Goal: Complete Application Form: Complete application form

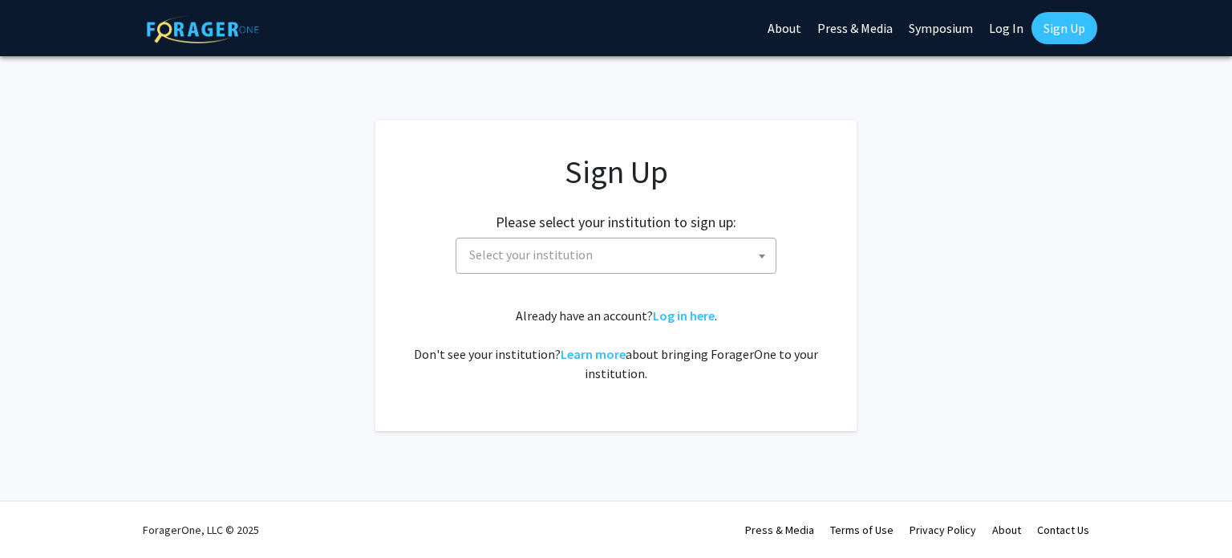
click at [561, 269] on span "Select your institution" at bounding box center [619, 254] width 313 height 33
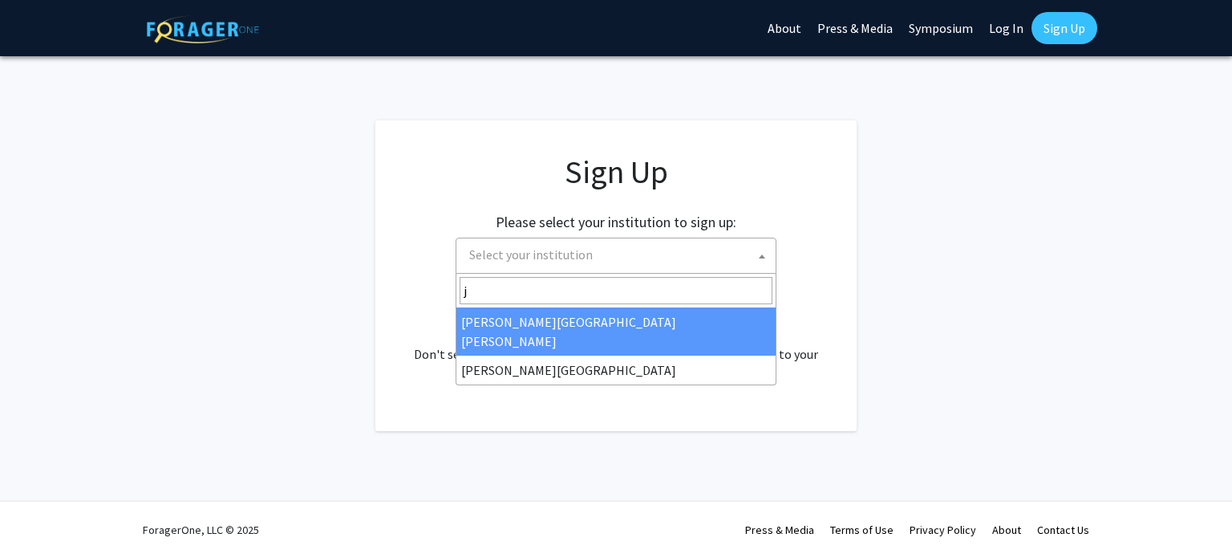
type input "j"
select select "1"
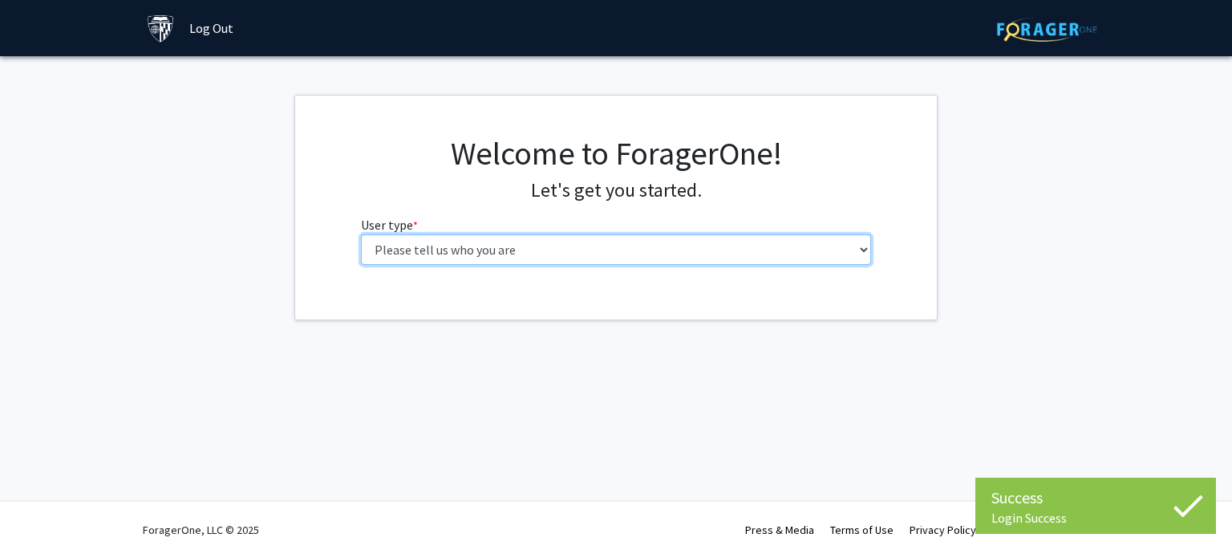
click at [533, 253] on select "Please tell us who you are Undergraduate Student Master's Student Doctoral Cand…" at bounding box center [616, 249] width 511 height 30
select select "2: masters"
click at [361, 234] on select "Please tell us who you are Undergraduate Student Master's Student Doctoral Cand…" at bounding box center [616, 249] width 511 height 30
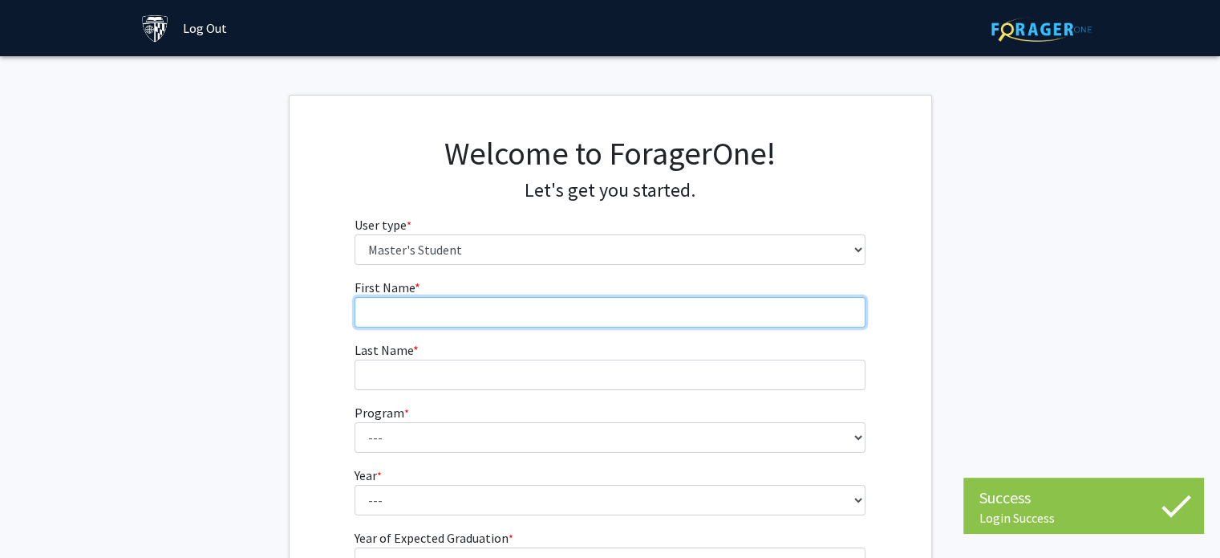
drag, startPoint x: 533, startPoint y: 262, endPoint x: 529, endPoint y: 298, distance: 35.5
click at [529, 298] on input "First Name * required" at bounding box center [610, 312] width 511 height 30
type input "[PERSON_NAME]"
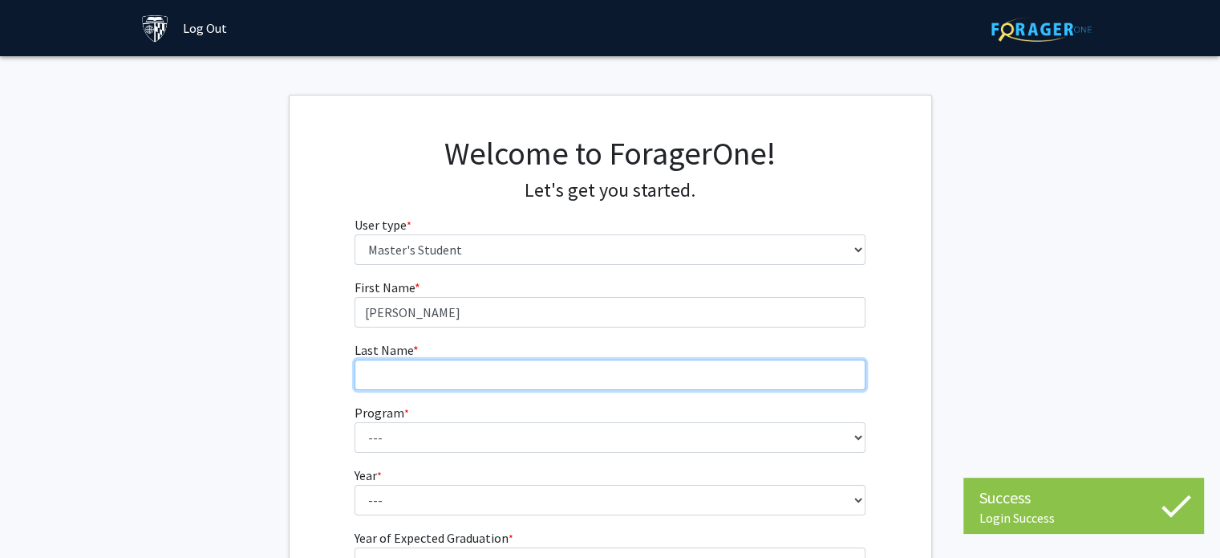
type input "[PERSON_NAME]"
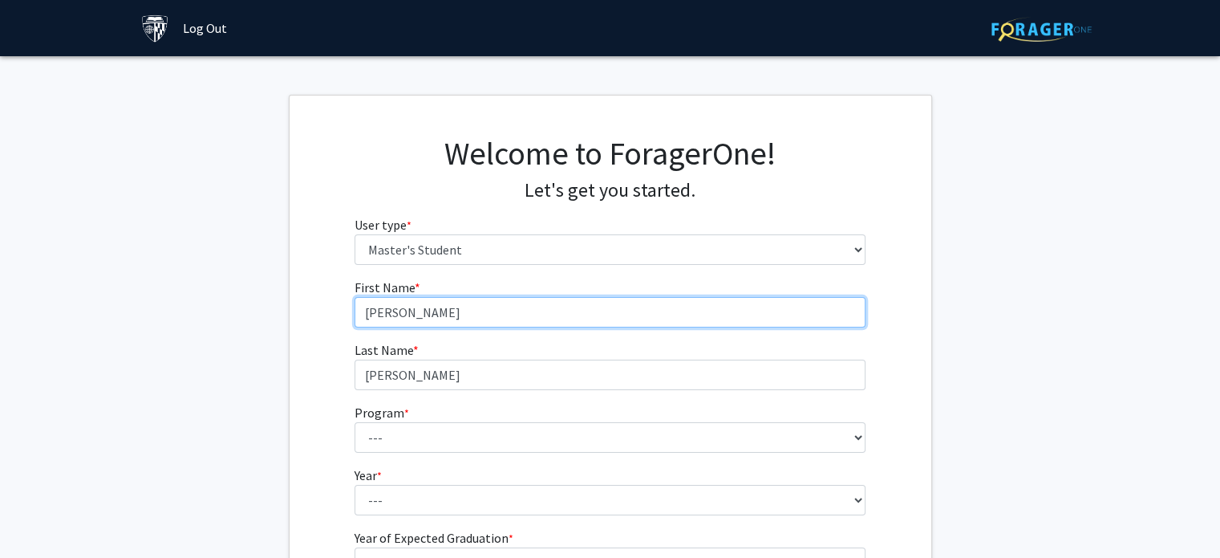
scroll to position [160, 0]
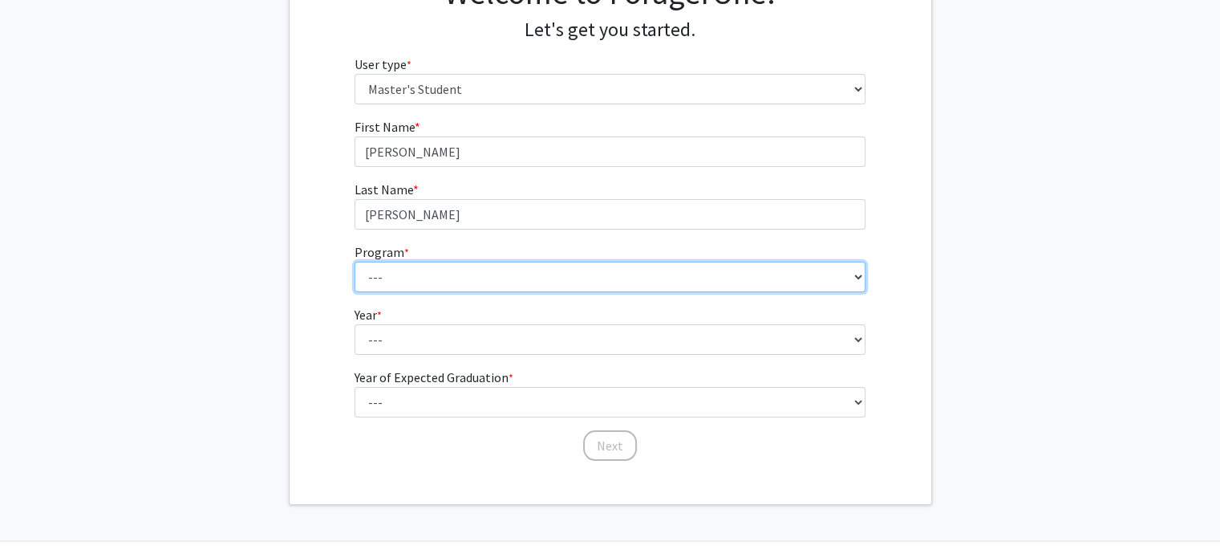
click at [519, 278] on select "--- Anatomy Education Applied and Computational Mathematics Applied Biomedical …" at bounding box center [610, 277] width 511 height 30
select select "45: 34"
click at [355, 262] on select "--- Anatomy Education Applied and Computational Mathematics Applied Biomedical …" at bounding box center [610, 277] width 511 height 30
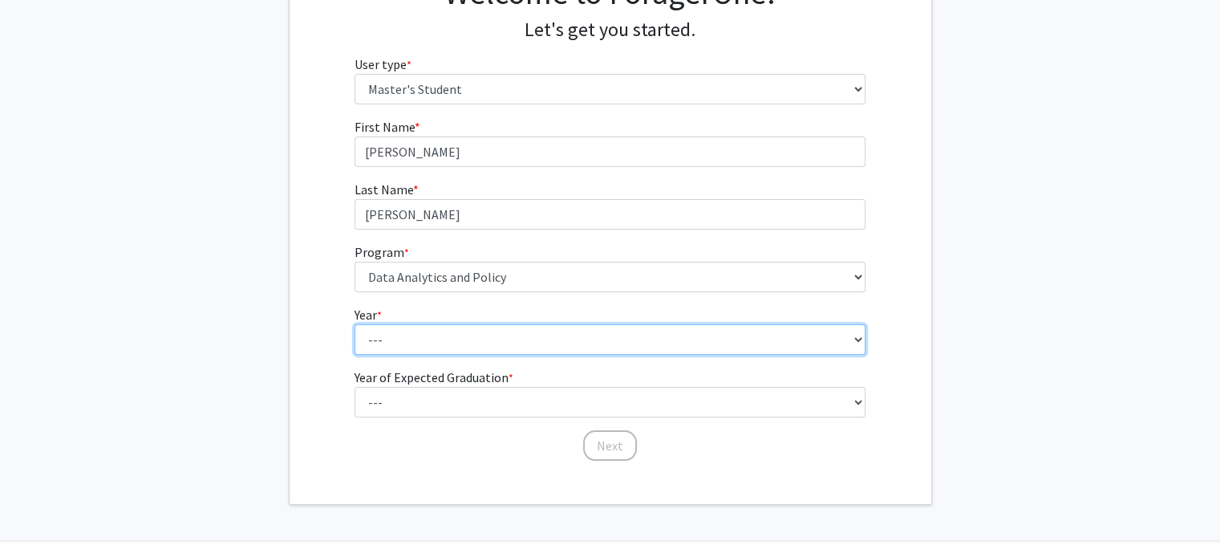
click at [523, 336] on select "--- First Year Second Year" at bounding box center [610, 339] width 511 height 30
select select "1: first_year"
click at [355, 324] on select "--- First Year Second Year" at bounding box center [610, 339] width 511 height 30
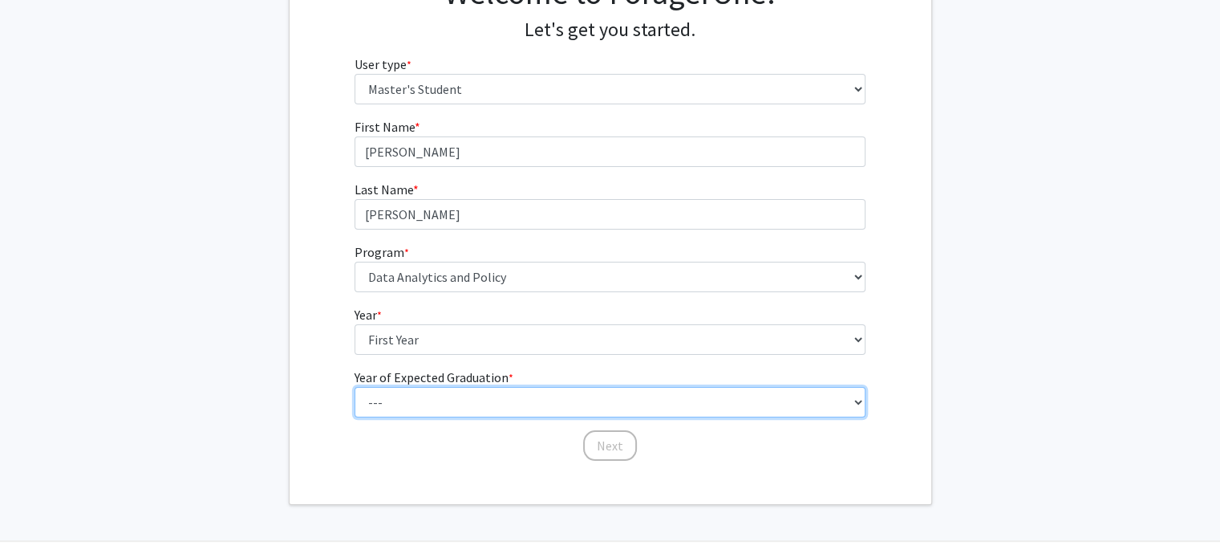
click at [515, 391] on select "--- 2025 2026 2027 2028 2029 2030 2031 2032 2033 2034" at bounding box center [610, 402] width 511 height 30
select select "3: 2027"
click at [355, 387] on select "--- 2025 2026 2027 2028 2029 2030 2031 2032 2033 2034" at bounding box center [610, 402] width 511 height 30
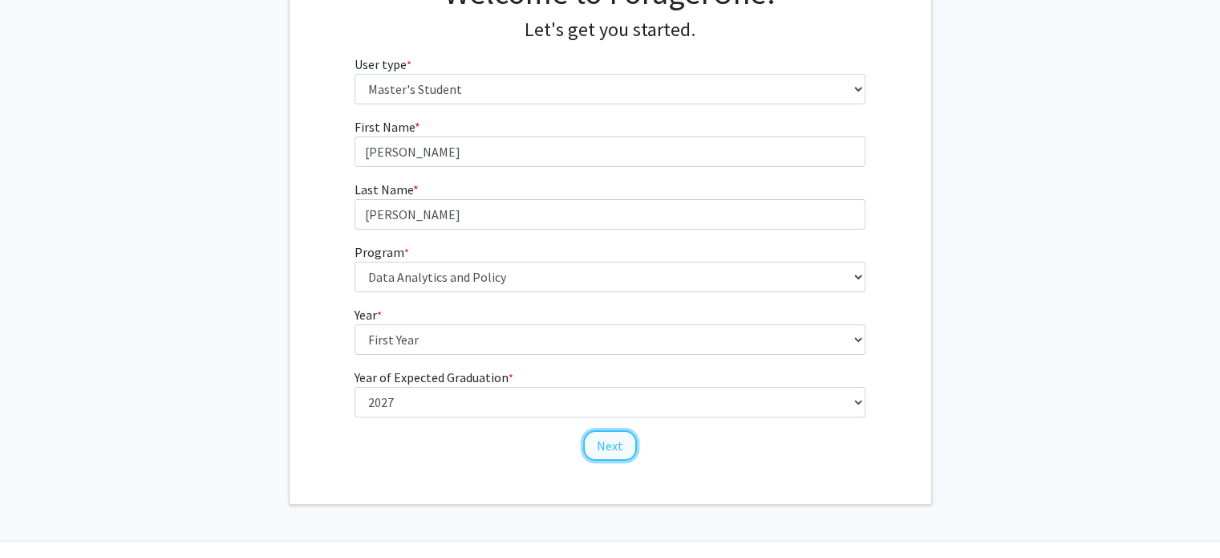
click at [619, 453] on button "Next" at bounding box center [610, 445] width 54 height 30
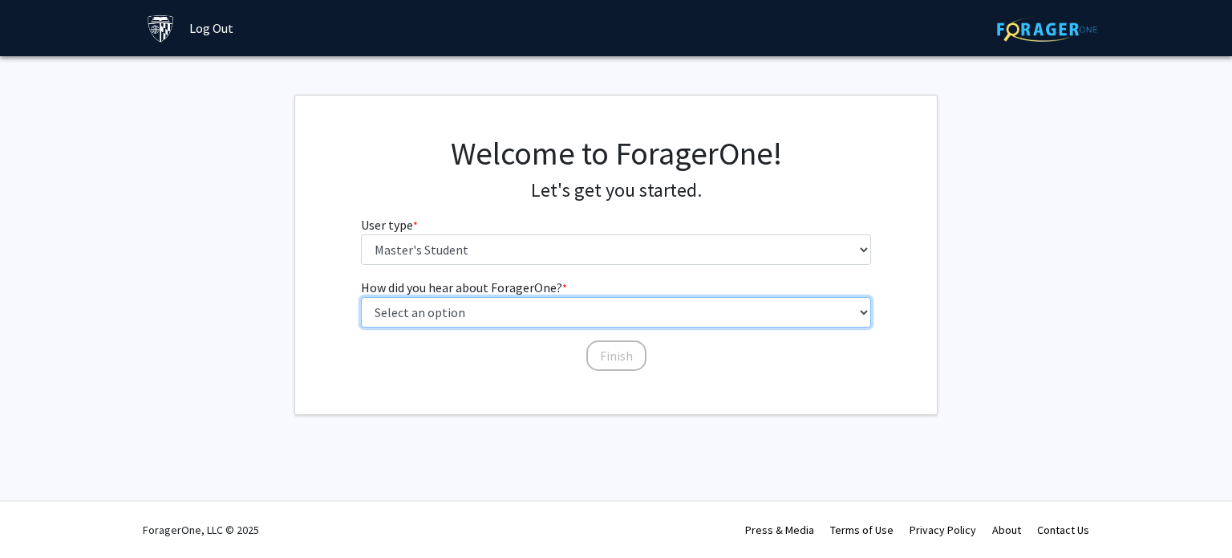
click at [594, 311] on select "Select an option Peer/student recommendation Faculty/staff recommendation Unive…" at bounding box center [616, 312] width 511 height 30
select select "3: university_website"
click at [361, 297] on select "Select an option Peer/student recommendation Faculty/staff recommendation Unive…" at bounding box center [616, 312] width 511 height 30
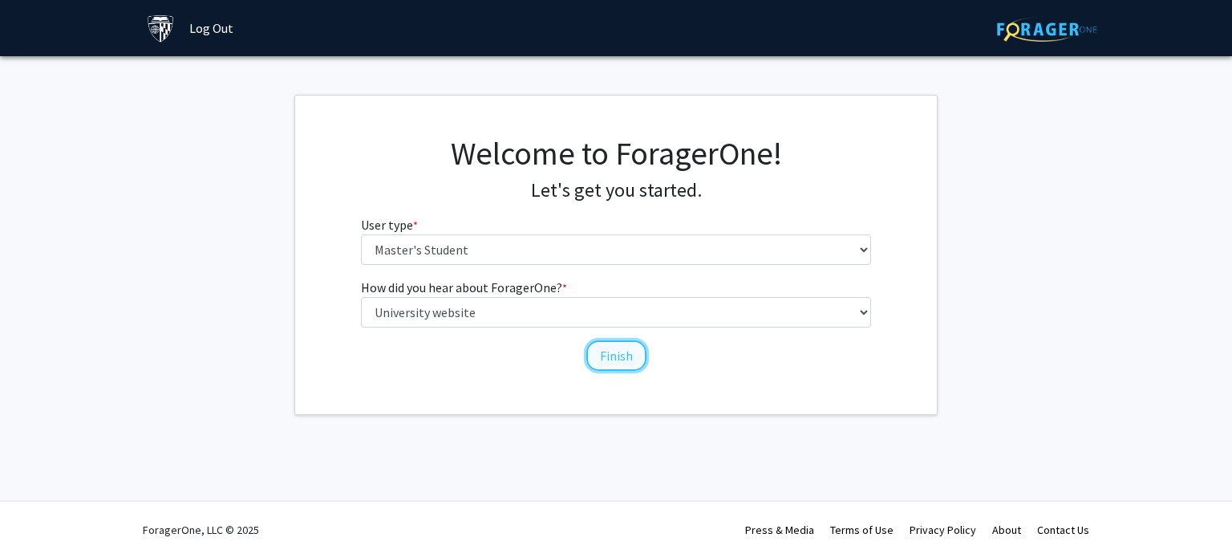
click at [591, 353] on button "Finish" at bounding box center [616, 355] width 60 height 30
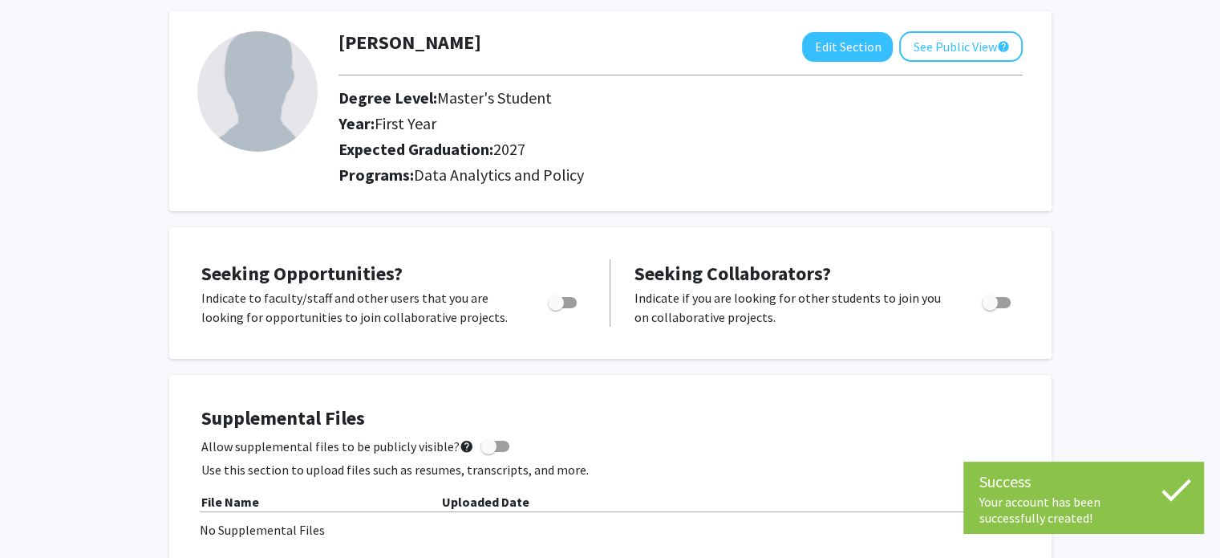
scroll to position [160, 0]
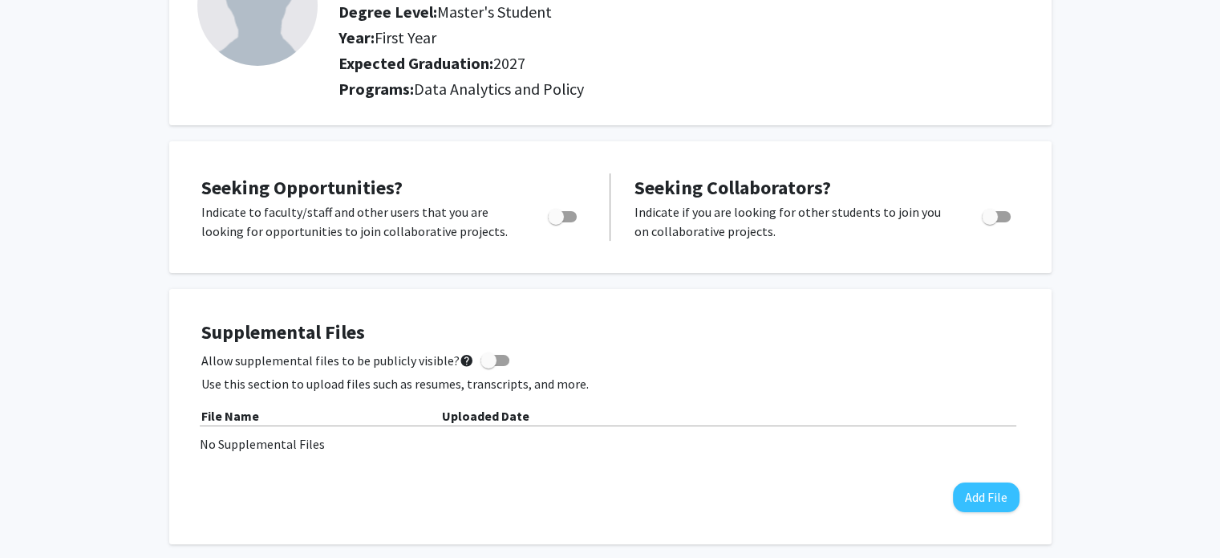
click at [566, 221] on label "Toggle" at bounding box center [558, 216] width 35 height 19
click at [556, 222] on input "Are you actively seeking opportunities?" at bounding box center [555, 222] width 1 height 1
checkbox input "true"
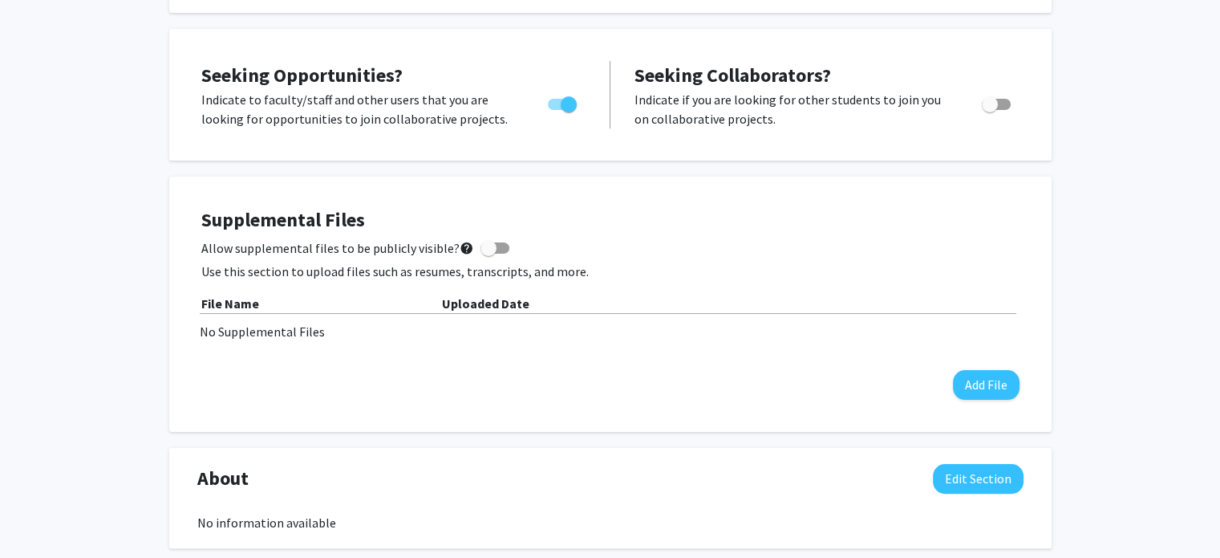
scroll to position [0, 0]
